Goal: Complete application form

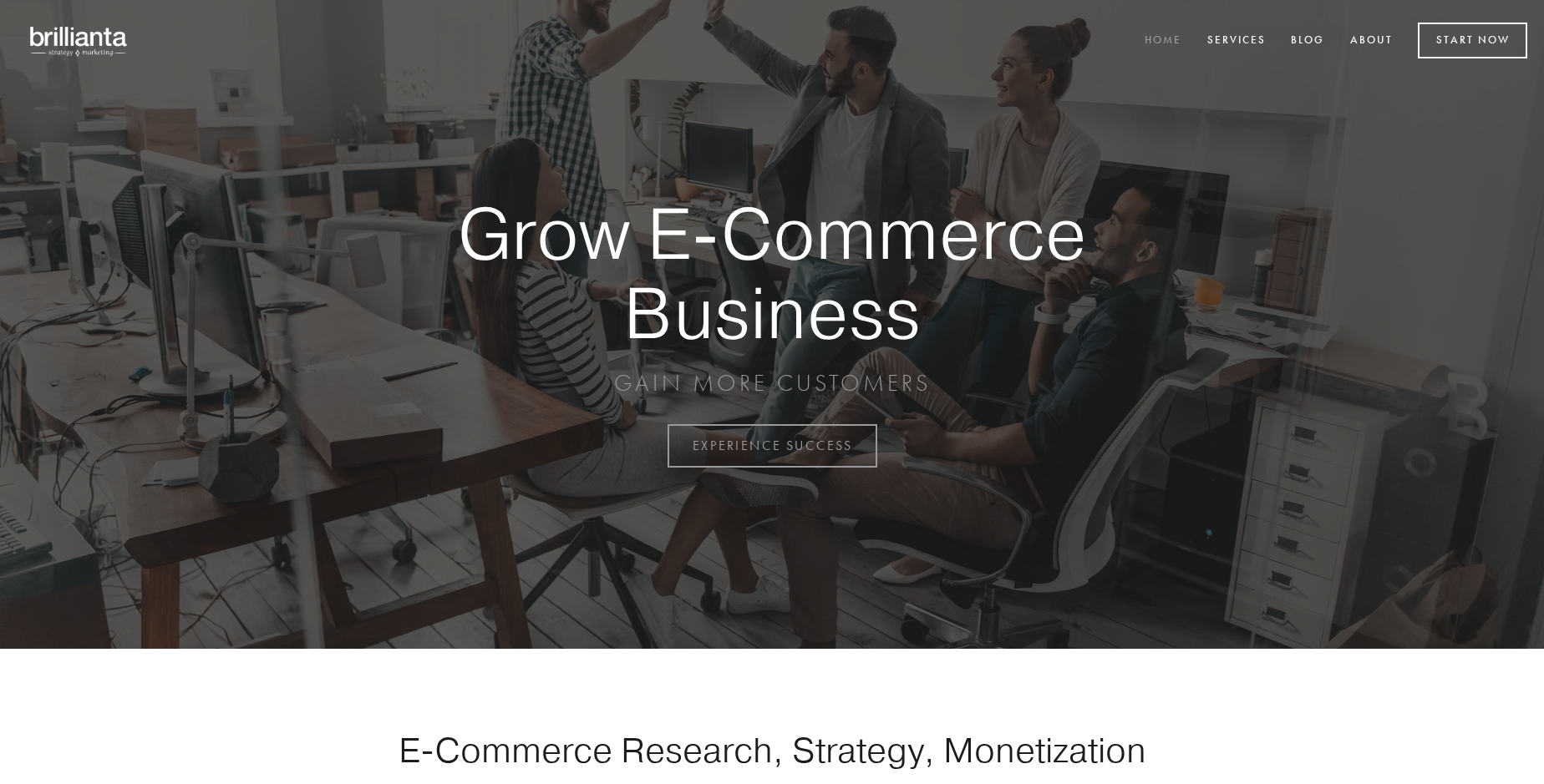
scroll to position [4378, 0]
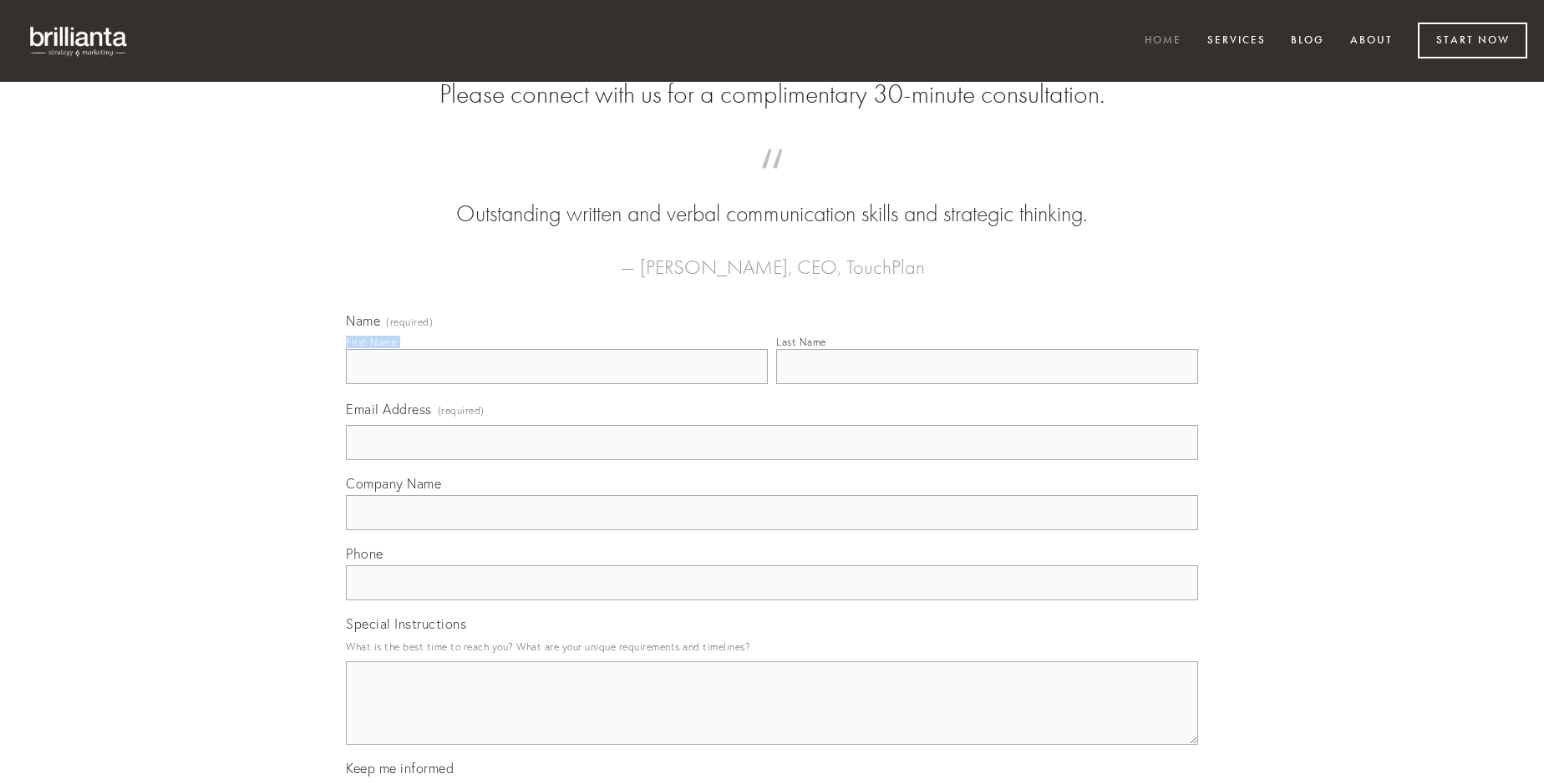
type input "[PERSON_NAME]"
click at [987, 385] on input "Last Name" at bounding box center [987, 366] width 422 height 35
type input "[PERSON_NAME]"
click at [772, 460] on input "Email Address (required)" at bounding box center [772, 442] width 852 height 35
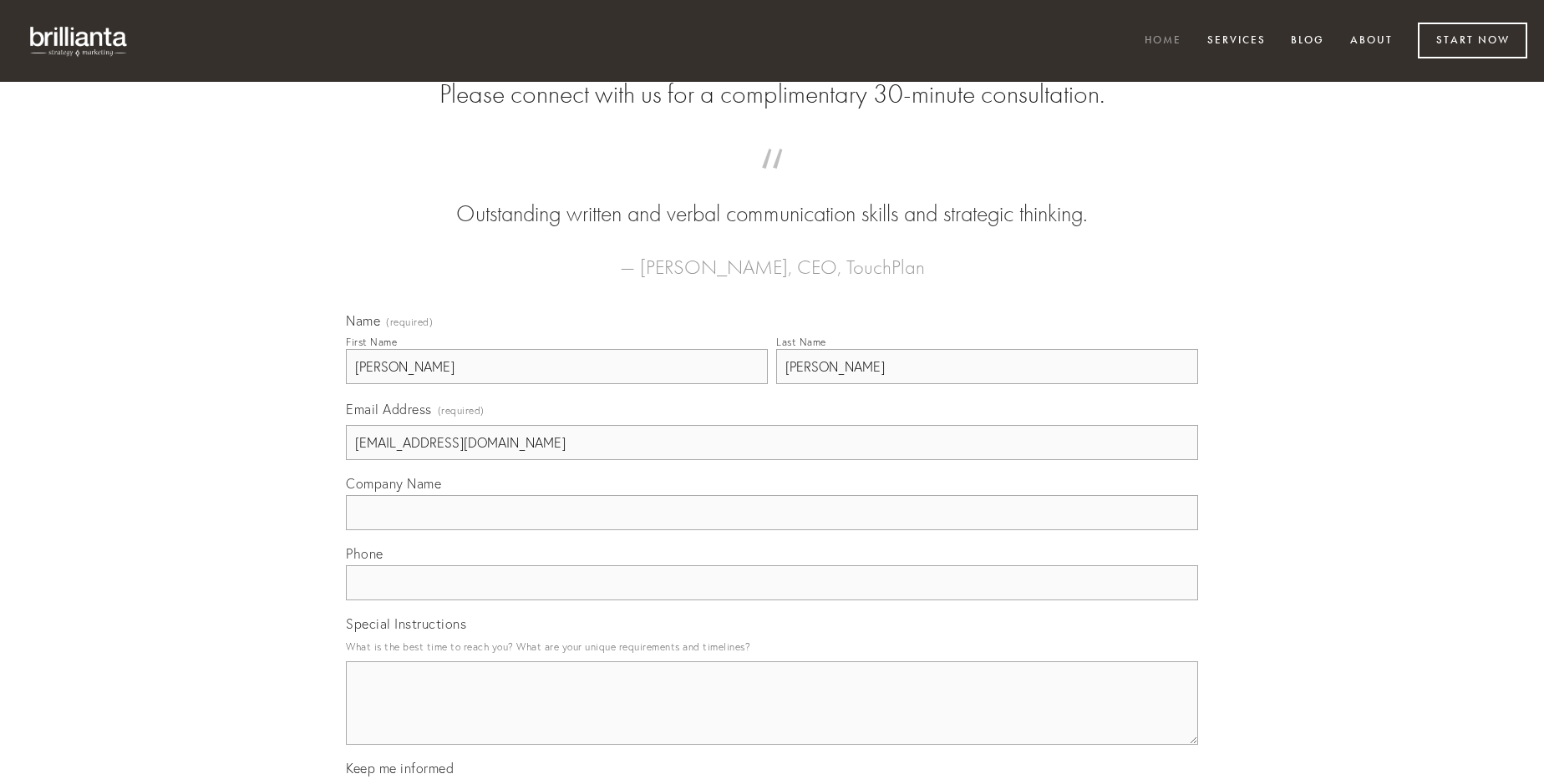
type input "[EMAIL_ADDRESS][DOMAIN_NAME]"
click at [772, 531] on input "Company Name" at bounding box center [772, 512] width 852 height 35
type input "vulticulus"
click at [772, 600] on input "text" at bounding box center [772, 582] width 852 height 35
click at [772, 718] on textarea "Special Instructions" at bounding box center [772, 704] width 852 height 83
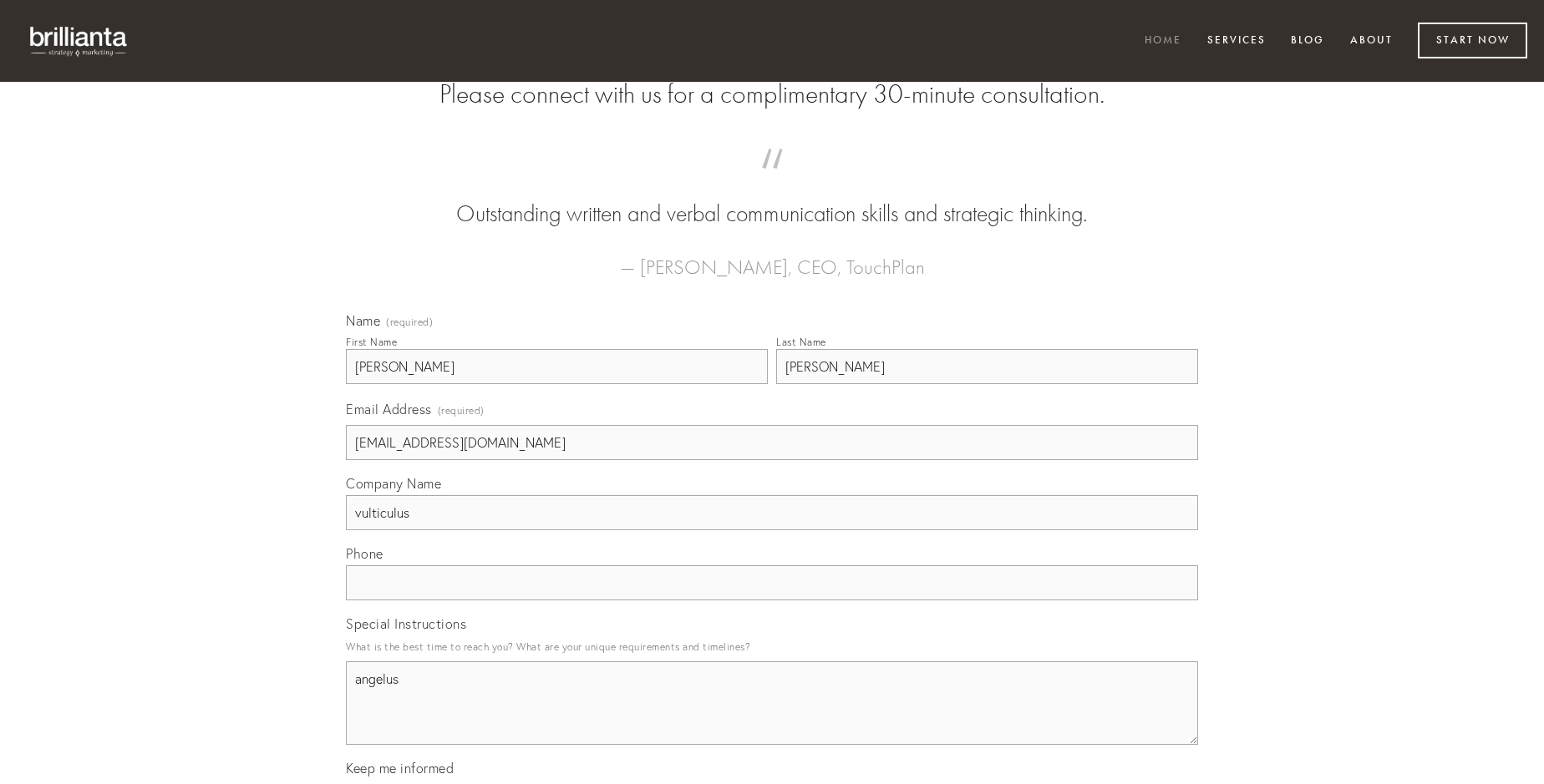
type textarea "angelus"
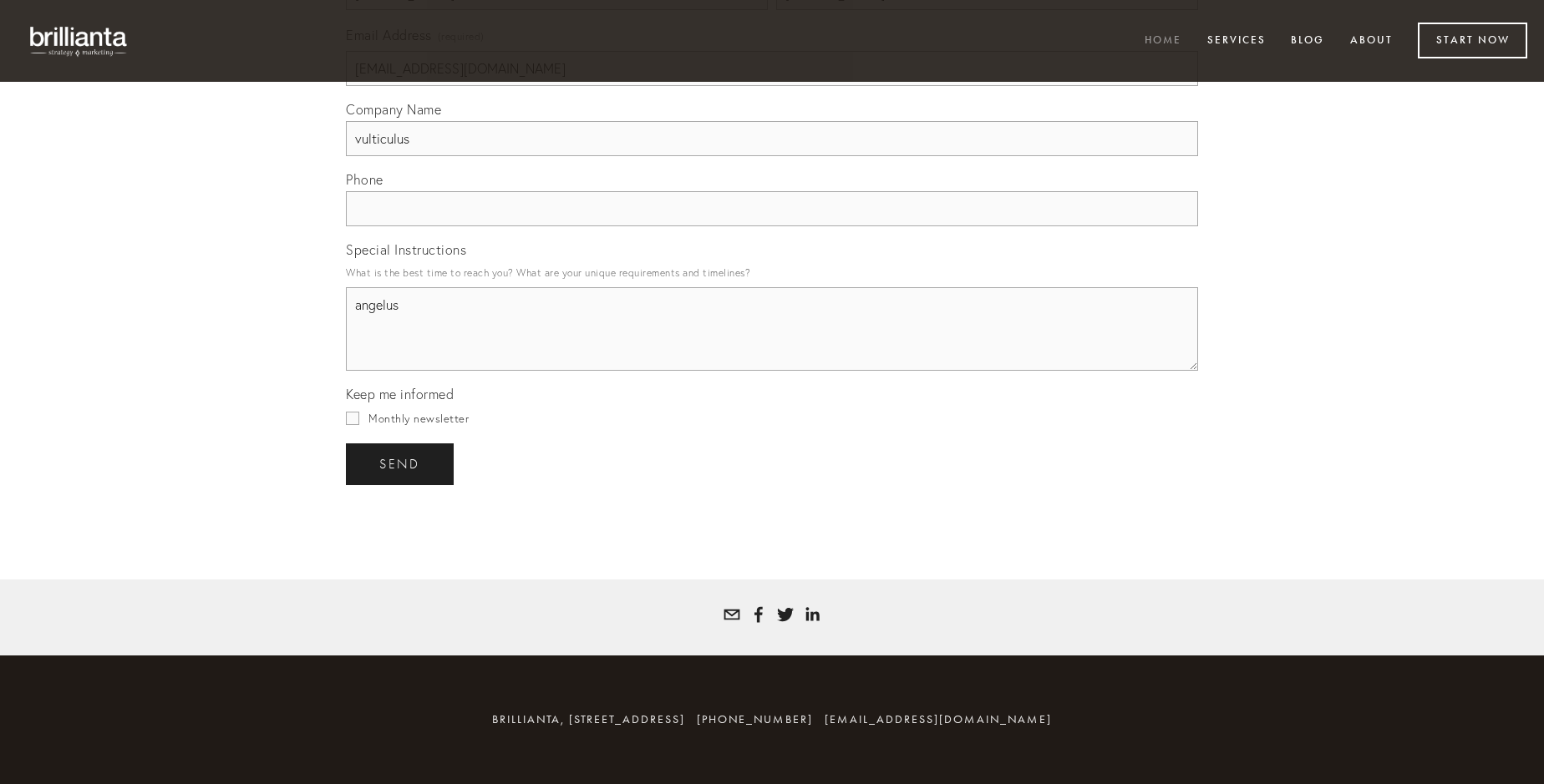
click at [401, 464] on span "send" at bounding box center [400, 464] width 41 height 15
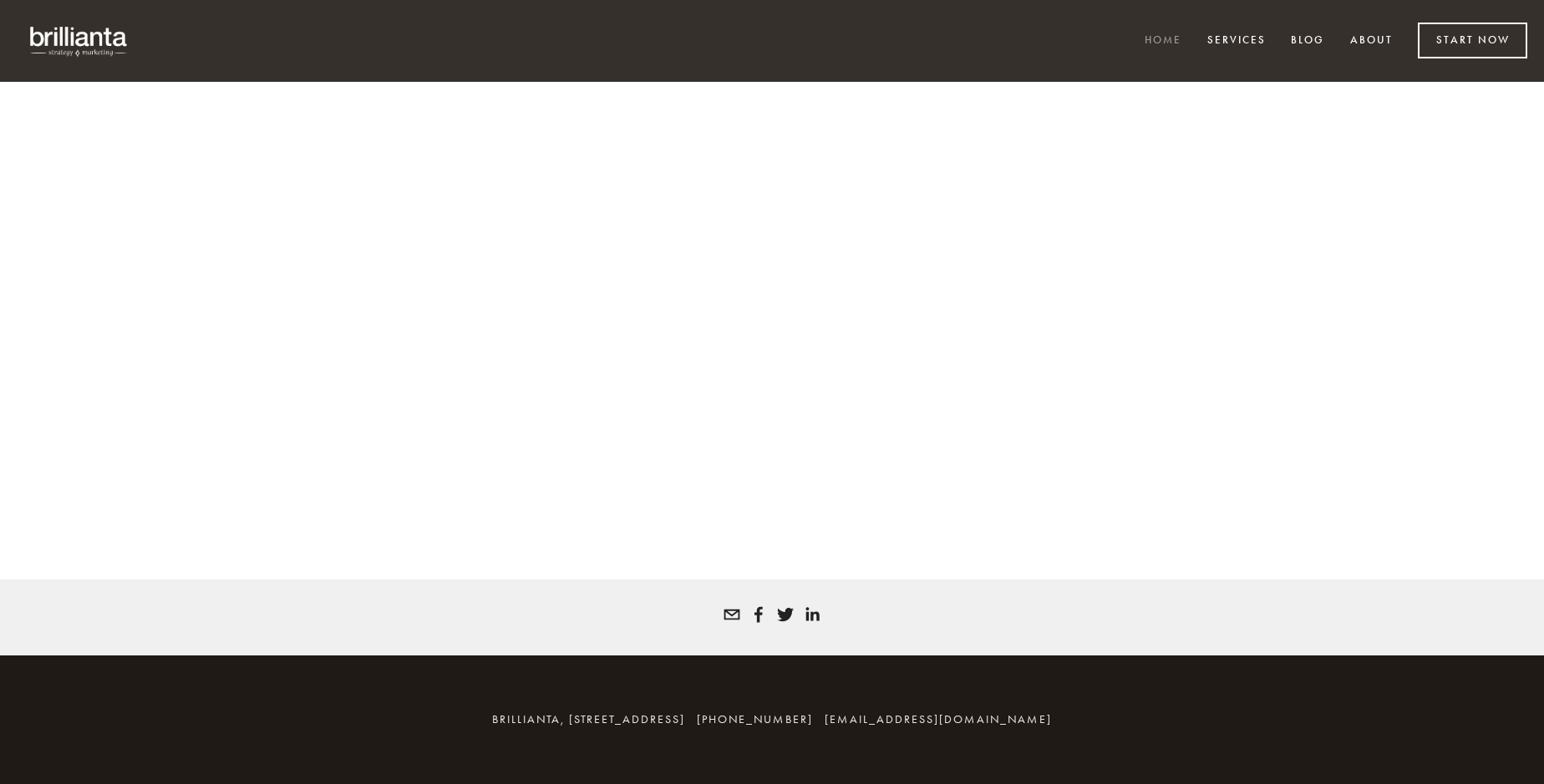
scroll to position [4356, 0]
